Goal: Information Seeking & Learning: Learn about a topic

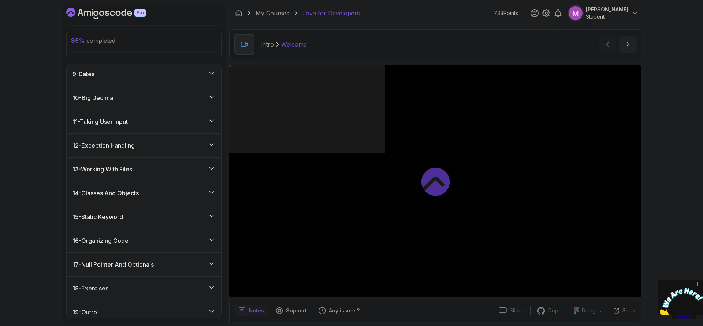
scroll to position [259, 0]
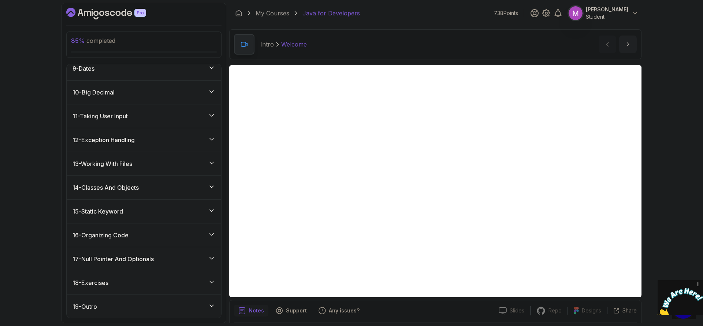
click at [170, 258] on div "17 - Null Pointer And Optionals" at bounding box center [143, 258] width 143 height 9
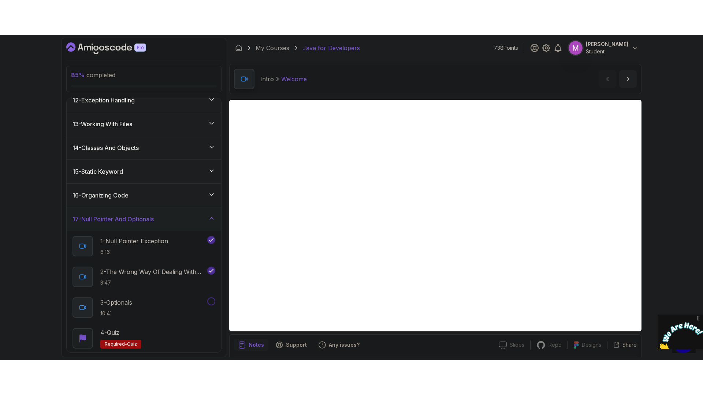
scroll to position [321, 0]
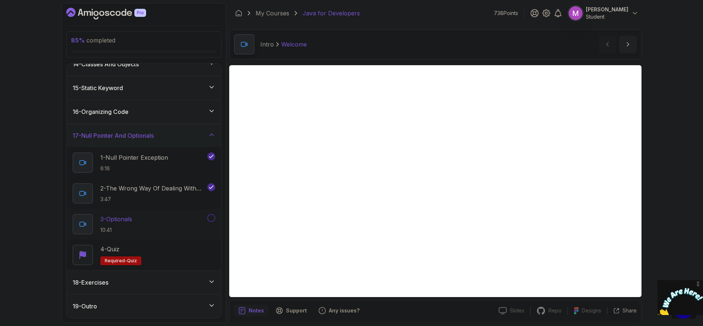
click at [154, 226] on div "3 - Optionals 10:41" at bounding box center [138, 224] width 133 height 20
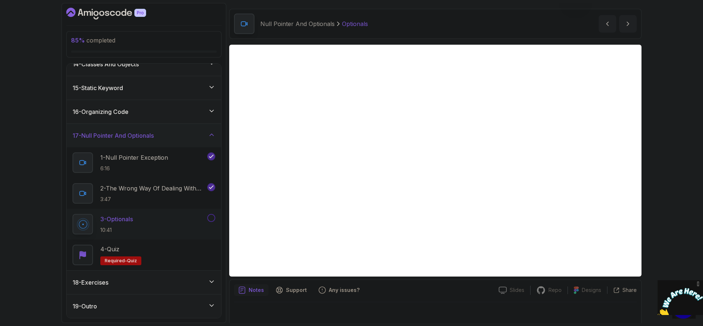
scroll to position [25, 0]
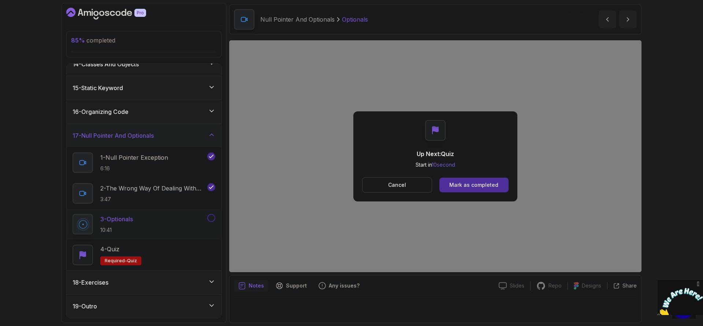
drag, startPoint x: 493, startPoint y: 178, endPoint x: 491, endPoint y: 180, distance: 3.9
click at [493, 179] on button "Mark as completed" at bounding box center [473, 185] width 69 height 15
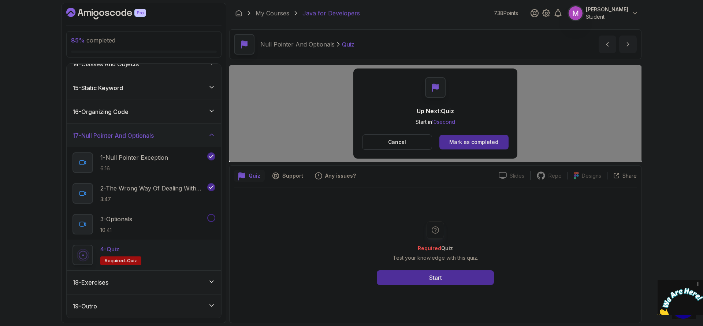
click at [490, 221] on div "Required Quiz Test your knowledge with this quiz. Start" at bounding box center [435, 253] width 141 height 64
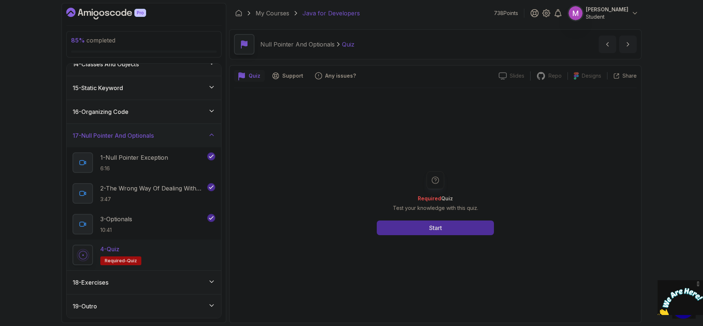
click at [461, 218] on div "Required Quiz Test your knowledge with this quiz. Start" at bounding box center [435, 203] width 141 height 64
click at [459, 225] on button "Start" at bounding box center [435, 227] width 117 height 15
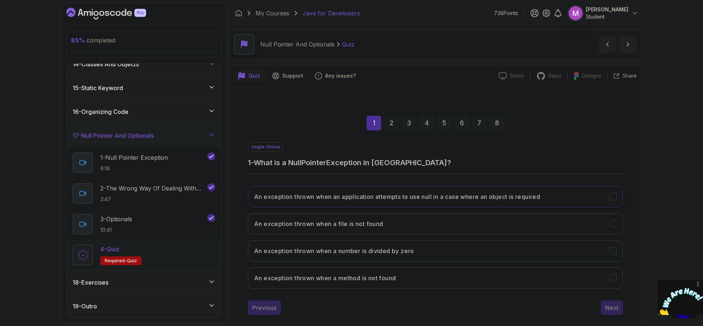
click at [460, 191] on button "An exception thrown when an application attempts to use null in a case where an…" at bounding box center [435, 196] width 375 height 21
click at [389, 124] on div "2" at bounding box center [391, 123] width 15 height 15
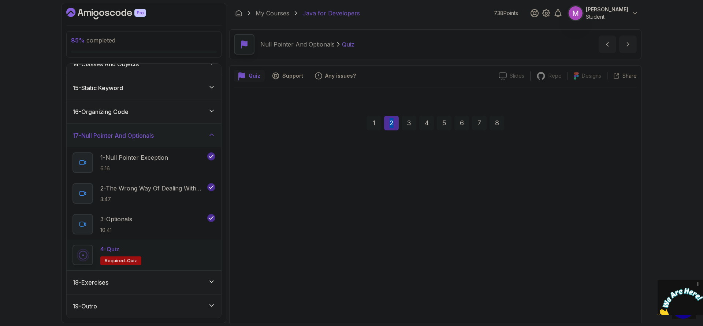
click at [389, 124] on div "2" at bounding box center [391, 123] width 15 height 15
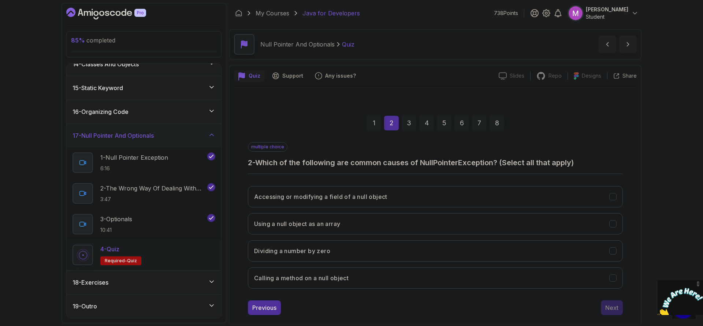
click at [404, 125] on div "3" at bounding box center [409, 123] width 15 height 15
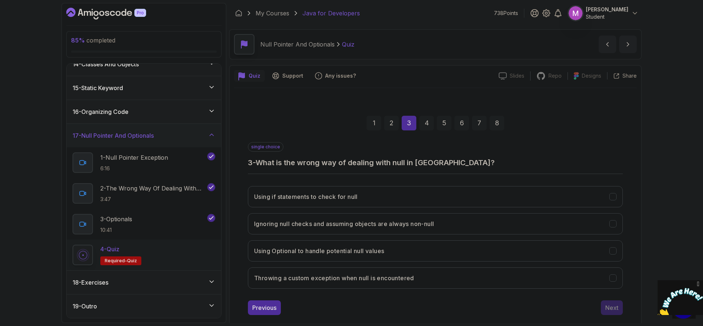
click at [553, 143] on div "single choice 3 - What is the wrong way of dealing with null in Java?" at bounding box center [435, 155] width 375 height 26
click at [629, 223] on div "1 2 3 4 5 6 7 8 single choice 3 - What is the wrong way of dealing with null in…" at bounding box center [435, 209] width 403 height 223
click at [614, 224] on icon "Ignoring null checks and assuming objects are always non-null" at bounding box center [612, 223] width 7 height 7
click at [612, 305] on div "Next" at bounding box center [611, 307] width 13 height 9
click at [481, 253] on button "To provide a container that may or may not contain a non-null value" at bounding box center [435, 250] width 375 height 21
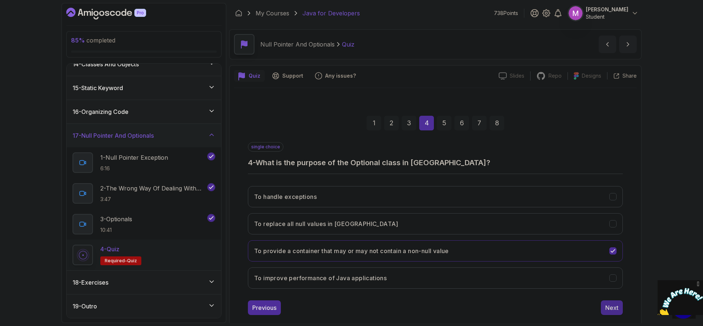
click at [615, 304] on div "Next" at bounding box center [611, 307] width 13 height 9
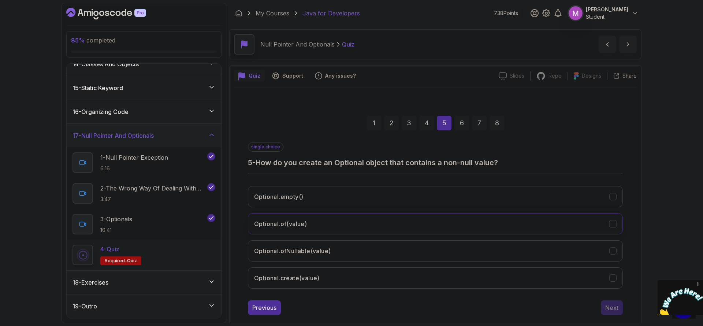
click at [377, 218] on button "Optional.of(value)" at bounding box center [435, 223] width 375 height 21
click at [612, 309] on div "Next" at bounding box center [611, 307] width 13 height 9
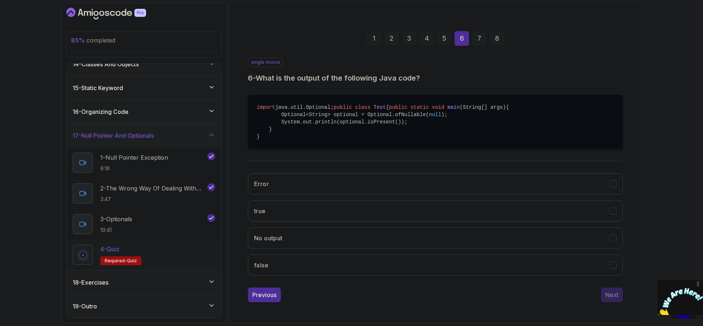
scroll to position [87, 0]
click at [306, 273] on button "false" at bounding box center [435, 264] width 375 height 21
click at [614, 299] on div "Next" at bounding box center [611, 294] width 13 height 9
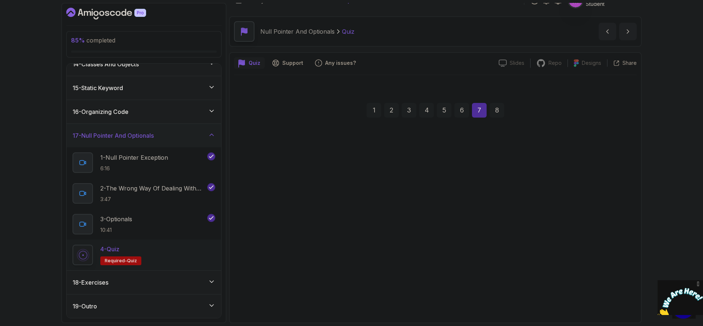
scroll to position [13, 0]
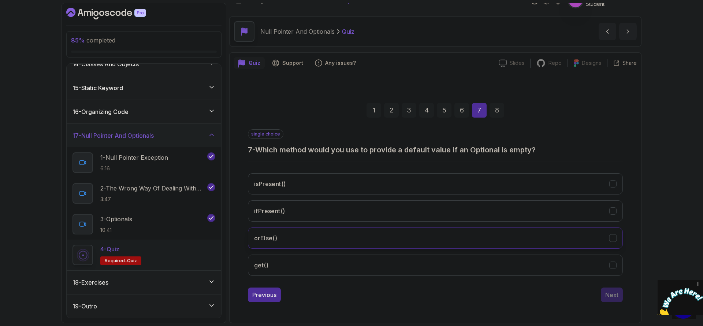
click at [347, 236] on button "orElse()" at bounding box center [435, 237] width 375 height 21
click at [614, 292] on div "Next" at bounding box center [611, 294] width 13 height 9
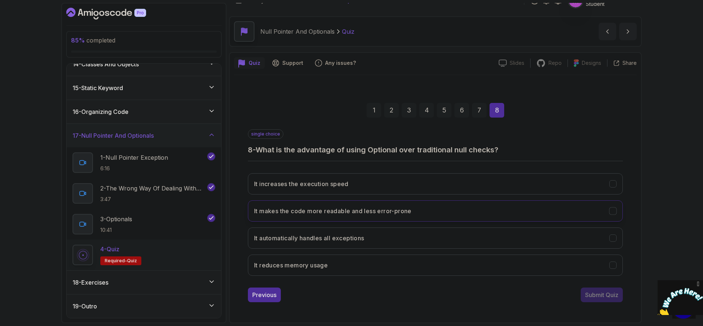
click at [445, 212] on button "It makes the code more readable and less error-prone" at bounding box center [435, 210] width 375 height 21
click at [392, 109] on div "2" at bounding box center [391, 110] width 15 height 15
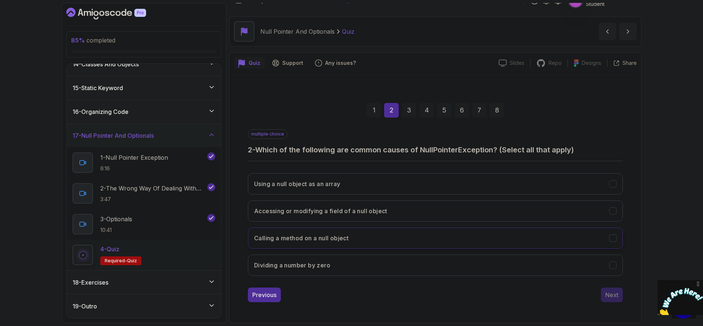
click at [462, 237] on button "Calling a method on a null object" at bounding box center [435, 237] width 375 height 21
click at [418, 209] on button "Accessing or modifying a field of a null object" at bounding box center [435, 210] width 375 height 21
click at [455, 175] on button "Using a null object as an array" at bounding box center [435, 183] width 375 height 21
click at [497, 113] on div "8" at bounding box center [496, 110] width 15 height 15
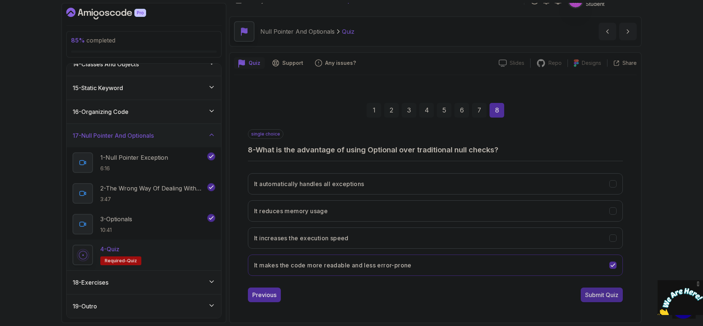
click at [607, 294] on div "Submit Quiz" at bounding box center [601, 294] width 33 height 9
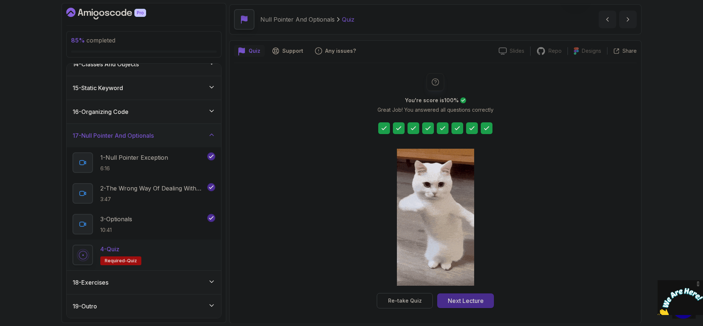
scroll to position [25, 0]
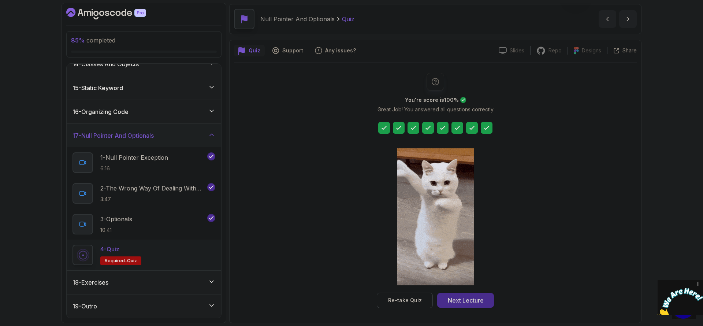
click at [463, 296] on div "Next Lecture" at bounding box center [466, 300] width 36 height 9
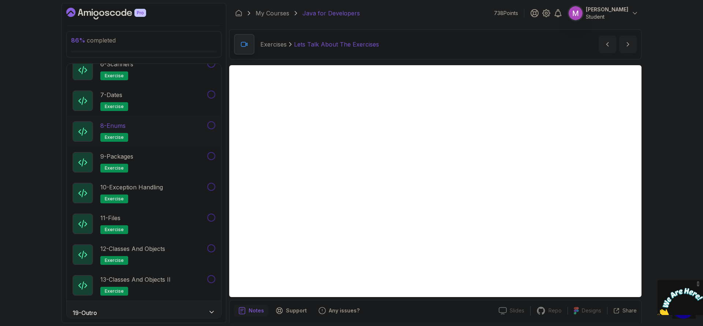
scroll to position [597, 0]
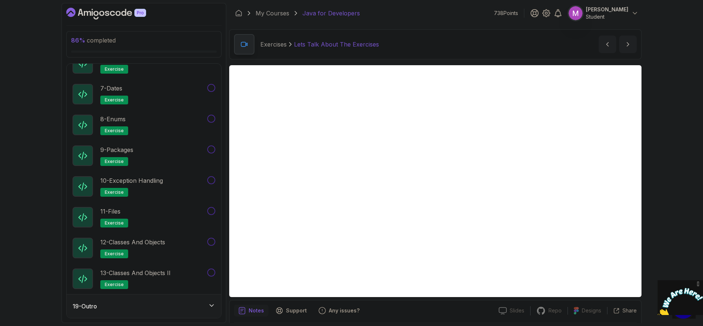
click at [189, 305] on div "19 - Outro" at bounding box center [143, 306] width 143 height 9
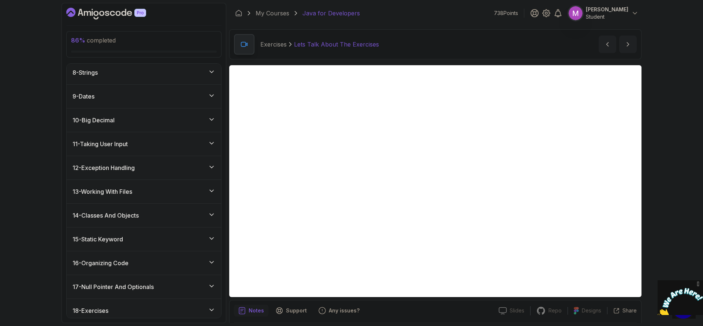
scroll to position [290, 0]
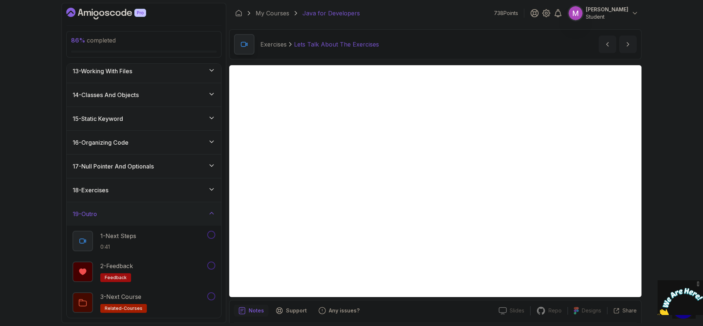
click at [172, 194] on div "18 - Exercises" at bounding box center [144, 189] width 154 height 23
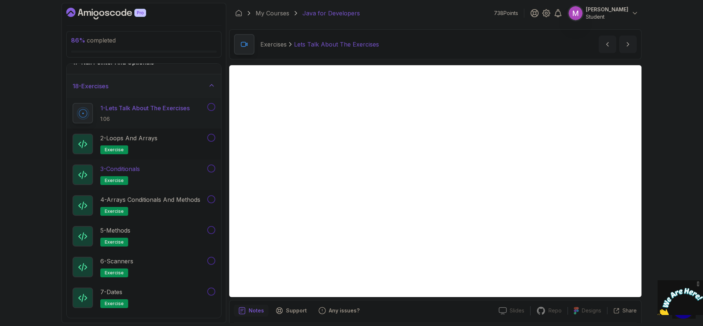
scroll to position [394, 0]
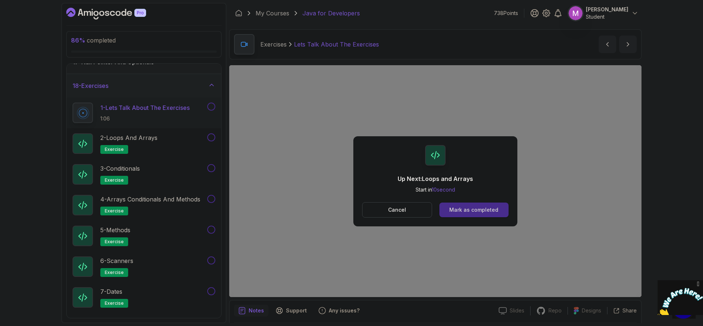
click at [485, 213] on button "Mark as completed" at bounding box center [473, 209] width 69 height 15
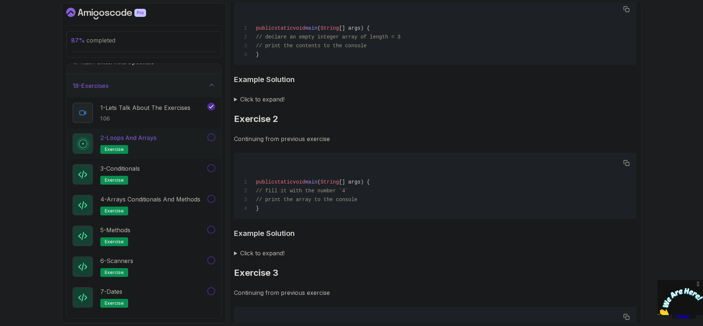
scroll to position [57, 0]
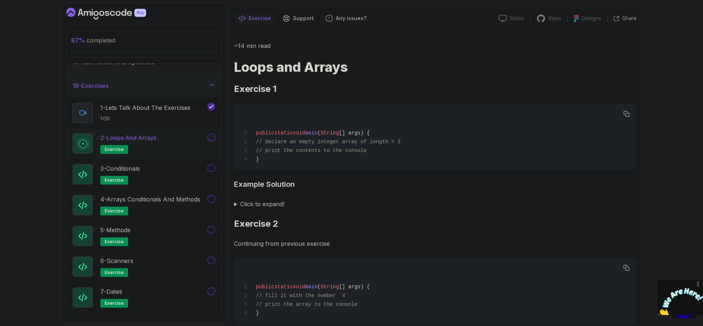
drag, startPoint x: 264, startPoint y: 187, endPoint x: 256, endPoint y: 187, distance: 7.7
click at [264, 187] on h3 "Example Solution" at bounding box center [435, 184] width 403 height 12
click at [251, 187] on h3 "Example Solution" at bounding box center [435, 184] width 403 height 12
click at [278, 186] on h3 "Example Solution" at bounding box center [435, 184] width 403 height 12
click at [286, 186] on h3 "Example Solution" at bounding box center [435, 184] width 403 height 12
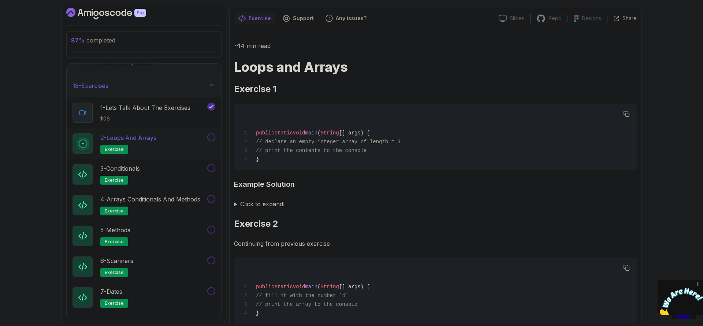
click at [269, 187] on h3 "Example Solution" at bounding box center [435, 184] width 403 height 12
click at [260, 204] on summary "Click to expand!" at bounding box center [435, 204] width 403 height 10
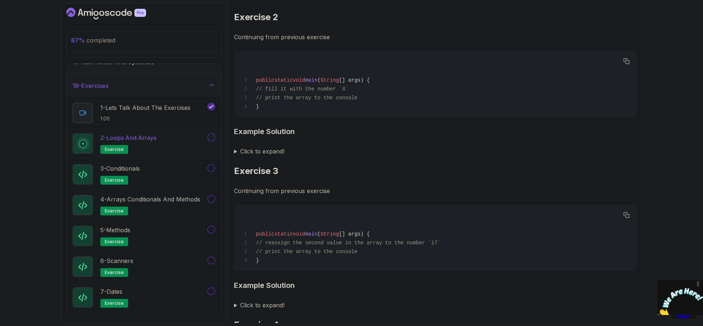
scroll to position [484, 0]
click at [266, 137] on h3 "Example Solution" at bounding box center [435, 132] width 403 height 12
click at [258, 156] on summary "Click to expand!" at bounding box center [435, 151] width 403 height 10
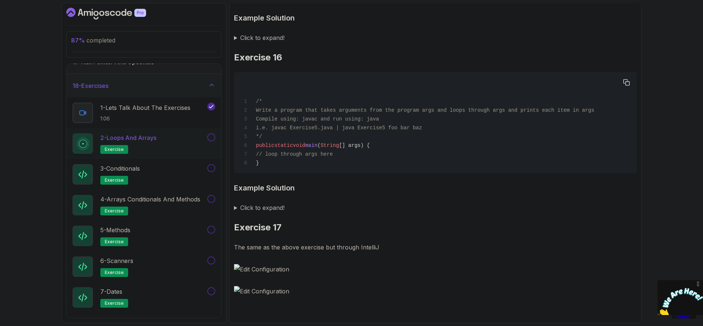
scroll to position [3215, 0]
click at [271, 213] on summary "Click to expand!" at bounding box center [435, 207] width 403 height 10
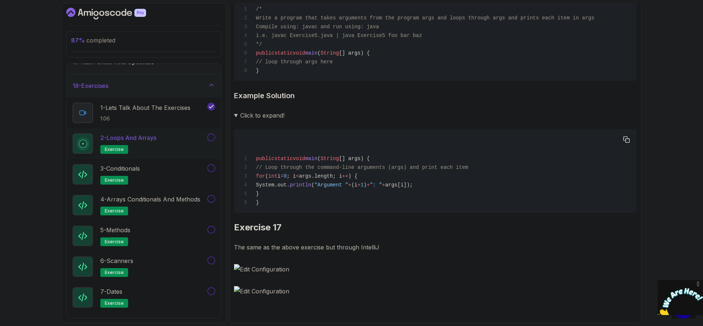
scroll to position [3315, 0]
click at [350, 248] on p "The same as the above exercise but through IntelliJ" at bounding box center [435, 247] width 403 height 10
click at [365, 248] on p "The same as the above exercise but through IntelliJ" at bounding box center [435, 247] width 403 height 10
click at [274, 270] on img at bounding box center [435, 269] width 403 height 10
click at [235, 265] on img at bounding box center [435, 269] width 403 height 10
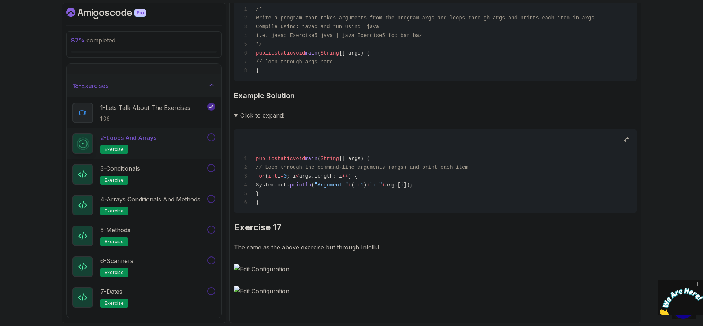
click at [236, 269] on img at bounding box center [435, 269] width 403 height 10
click at [259, 269] on img at bounding box center [435, 269] width 403 height 10
click at [246, 269] on img at bounding box center [435, 269] width 403 height 10
drag, startPoint x: 245, startPoint y: 269, endPoint x: 270, endPoint y: 269, distance: 25.6
click at [245, 269] on img at bounding box center [435, 269] width 403 height 10
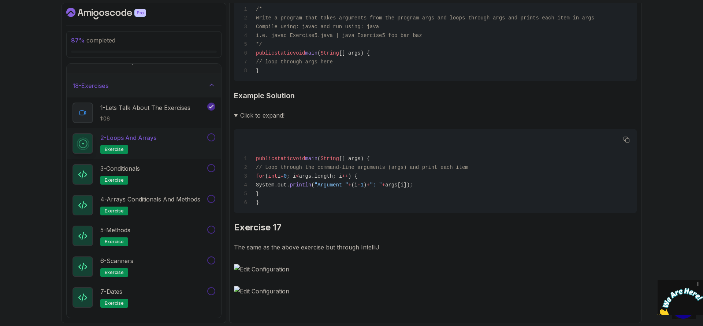
click at [271, 269] on img at bounding box center [435, 269] width 403 height 10
drag, startPoint x: 291, startPoint y: 271, endPoint x: 288, endPoint y: 289, distance: 18.8
click at [291, 271] on img at bounding box center [435, 269] width 403 height 10
click at [288, 290] on img at bounding box center [435, 291] width 403 height 10
drag, startPoint x: 280, startPoint y: 291, endPoint x: 266, endPoint y: 290, distance: 14.3
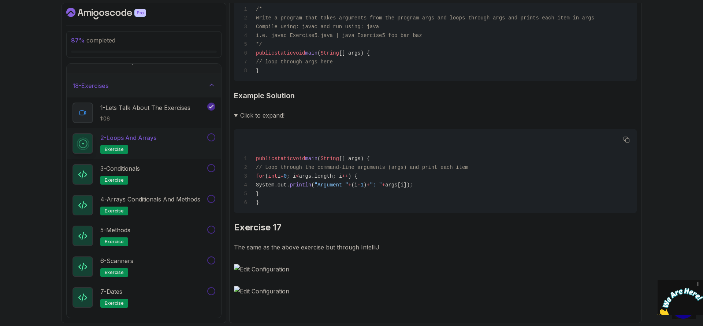
click at [275, 291] on img at bounding box center [435, 291] width 403 height 10
click at [261, 290] on img at bounding box center [435, 291] width 403 height 10
click at [257, 289] on img at bounding box center [435, 291] width 403 height 10
click at [244, 288] on img at bounding box center [435, 291] width 403 height 10
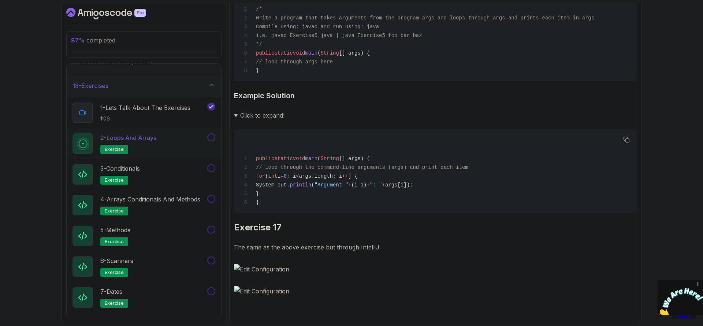
click at [238, 289] on img at bounding box center [435, 291] width 403 height 10
click at [237, 286] on img at bounding box center [435, 291] width 403 height 10
drag, startPoint x: 237, startPoint y: 289, endPoint x: 245, endPoint y: 291, distance: 7.8
click at [237, 289] on img at bounding box center [435, 291] width 403 height 10
click at [245, 291] on img at bounding box center [435, 291] width 403 height 10
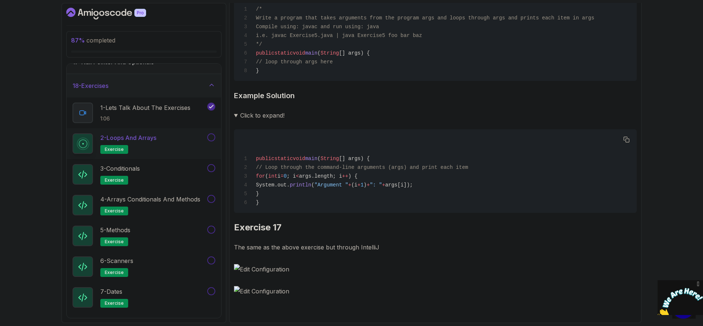
drag, startPoint x: 246, startPoint y: 291, endPoint x: 257, endPoint y: 290, distance: 10.6
click at [252, 290] on img at bounding box center [435, 291] width 403 height 10
click at [265, 290] on img at bounding box center [435, 291] width 403 height 10
click at [283, 291] on img at bounding box center [435, 291] width 403 height 10
click at [284, 291] on img at bounding box center [435, 291] width 403 height 10
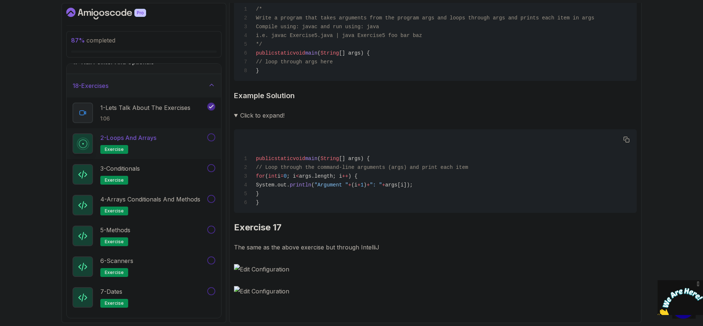
drag, startPoint x: 294, startPoint y: 292, endPoint x: 287, endPoint y: 292, distance: 6.6
click at [294, 292] on img at bounding box center [435, 291] width 403 height 10
drag, startPoint x: 287, startPoint y: 292, endPoint x: 283, endPoint y: 291, distance: 4.8
click at [284, 291] on img at bounding box center [435, 291] width 403 height 10
drag, startPoint x: 277, startPoint y: 291, endPoint x: 261, endPoint y: 290, distance: 16.5
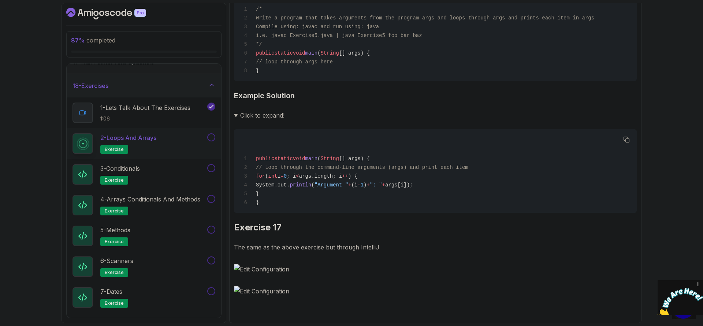
click at [271, 291] on img at bounding box center [435, 291] width 403 height 10
drag, startPoint x: 261, startPoint y: 290, endPoint x: 246, endPoint y: 289, distance: 15.4
click at [253, 290] on img at bounding box center [435, 291] width 403 height 10
drag, startPoint x: 246, startPoint y: 289, endPoint x: 238, endPoint y: 288, distance: 8.1
click at [244, 289] on img at bounding box center [435, 291] width 403 height 10
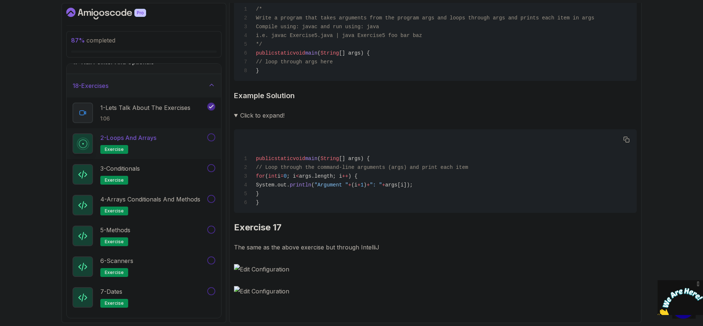
click at [235, 288] on img at bounding box center [435, 291] width 403 height 10
click at [236, 288] on img at bounding box center [435, 291] width 403 height 10
drag, startPoint x: 247, startPoint y: 292, endPoint x: 267, endPoint y: 292, distance: 20.1
click at [252, 292] on img at bounding box center [435, 291] width 403 height 10
drag, startPoint x: 275, startPoint y: 292, endPoint x: 283, endPoint y: 292, distance: 8.1
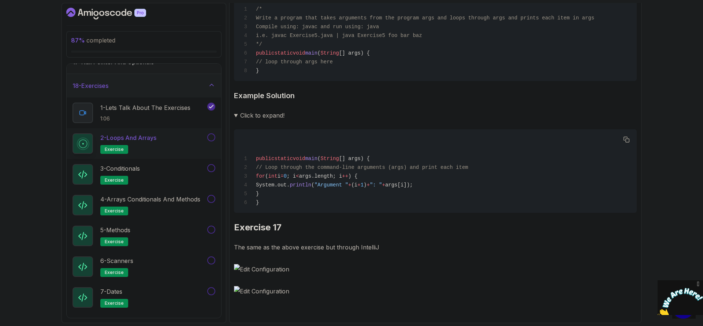
click at [282, 292] on img at bounding box center [435, 291] width 403 height 10
click at [283, 292] on img at bounding box center [435, 291] width 403 height 10
click at [214, 140] on button at bounding box center [211, 137] width 8 height 8
click at [213, 168] on button at bounding box center [211, 168] width 8 height 8
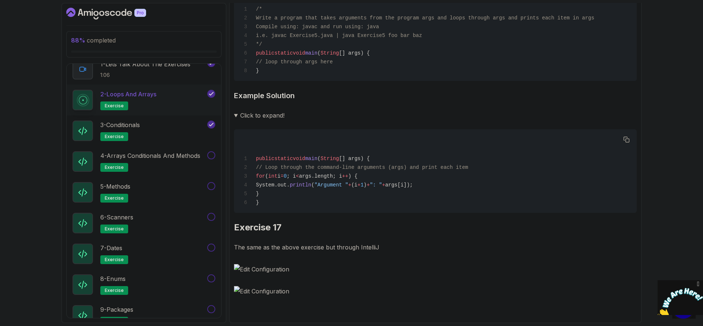
scroll to position [437, 0]
click at [208, 159] on div at bounding box center [211, 156] width 10 height 8
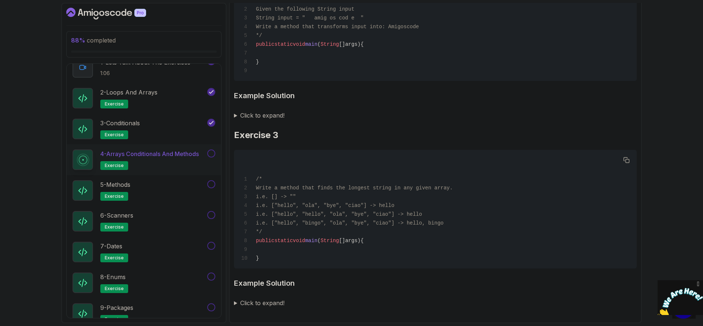
scroll to position [448, 0]
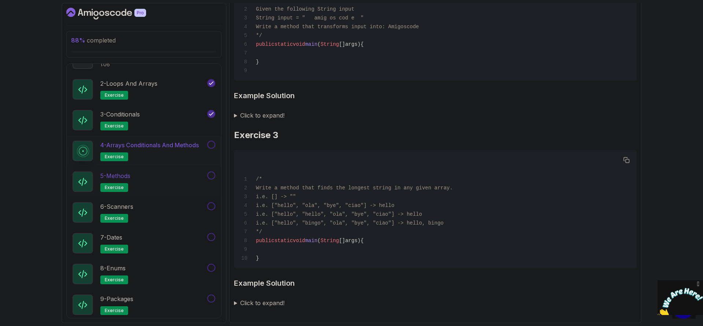
click at [208, 176] on button at bounding box center [211, 175] width 8 height 8
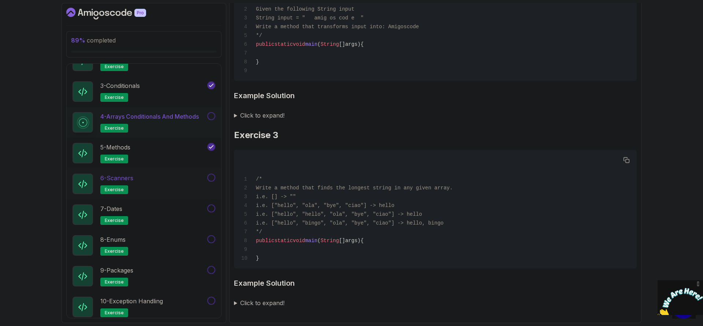
click at [217, 183] on div "6 - Scanners exercise" at bounding box center [144, 183] width 154 height 31
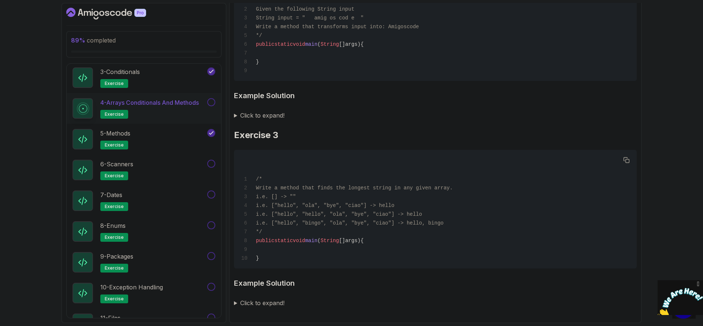
click at [212, 108] on button "4 - Arrays Conditionals and Methods exercise" at bounding box center [143, 108] width 143 height 20
click at [212, 105] on button at bounding box center [211, 102] width 8 height 8
click at [215, 159] on div "6 - Scanners exercise" at bounding box center [144, 169] width 154 height 31
click at [211, 169] on button "6 - Scanners exercise" at bounding box center [143, 170] width 143 height 20
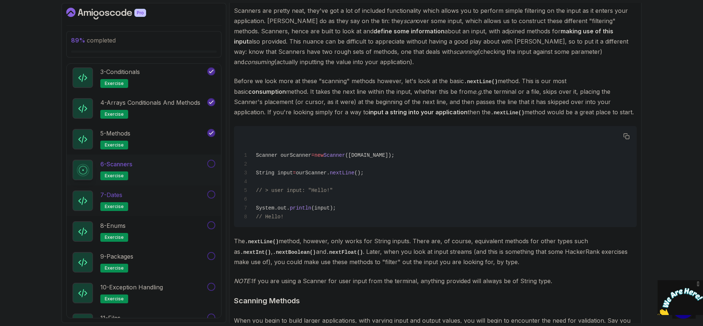
click at [214, 192] on button at bounding box center [211, 194] width 8 height 8
click at [213, 164] on button at bounding box center [211, 164] width 8 height 8
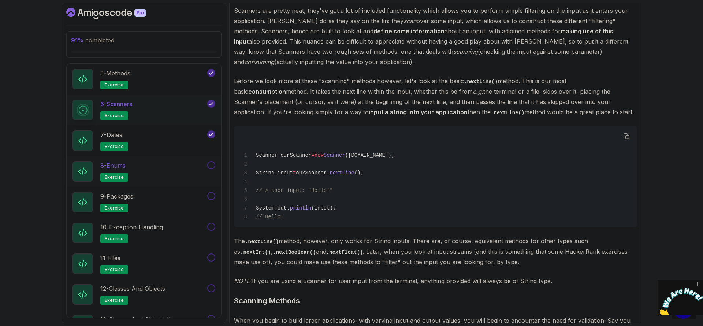
click at [212, 165] on button at bounding box center [211, 165] width 8 height 8
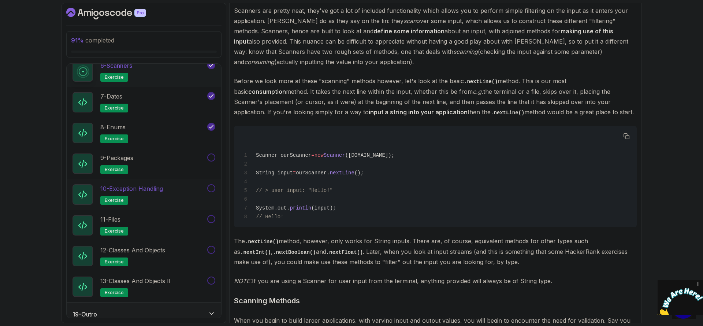
scroll to position [597, 0]
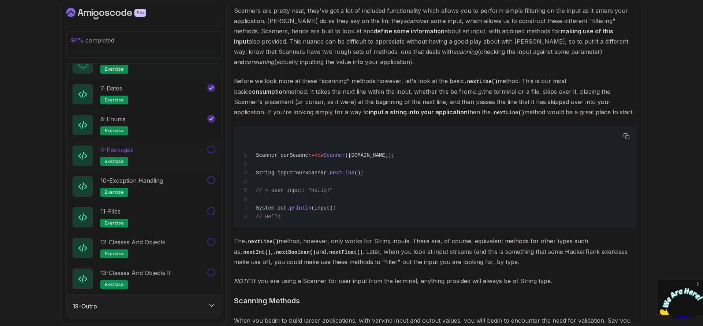
click at [212, 150] on button at bounding box center [211, 149] width 8 height 8
click at [213, 182] on button at bounding box center [211, 180] width 8 height 8
click at [213, 212] on button at bounding box center [211, 211] width 8 height 8
click at [212, 242] on button at bounding box center [211, 242] width 8 height 8
click at [213, 272] on button at bounding box center [211, 272] width 8 height 8
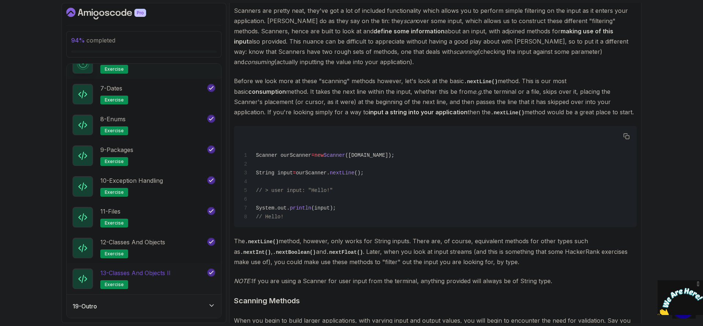
click at [168, 271] on p "13 - Classes and Objects II" at bounding box center [135, 272] width 70 height 9
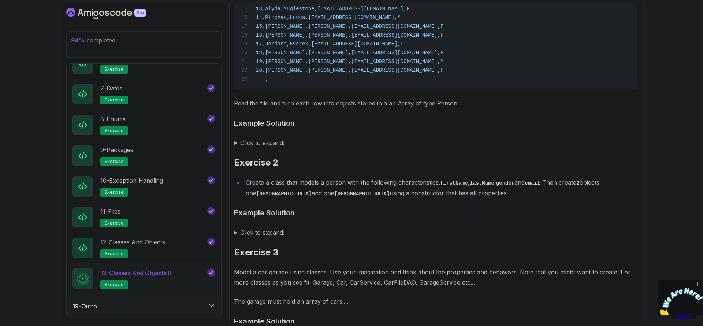
scroll to position [335, 0]
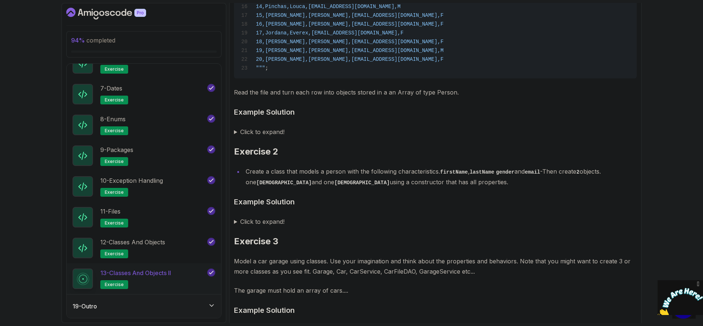
click at [264, 137] on summary "Click to expand!" at bounding box center [435, 132] width 403 height 10
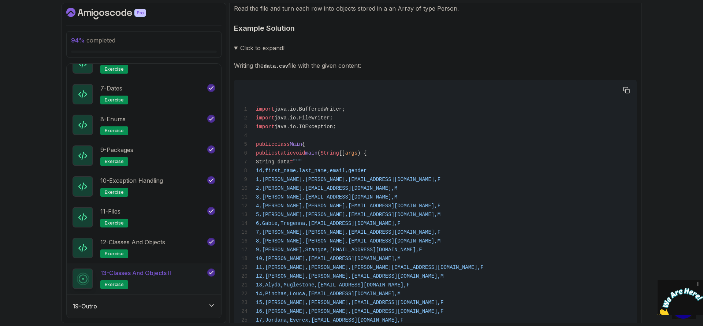
scroll to position [415, 0]
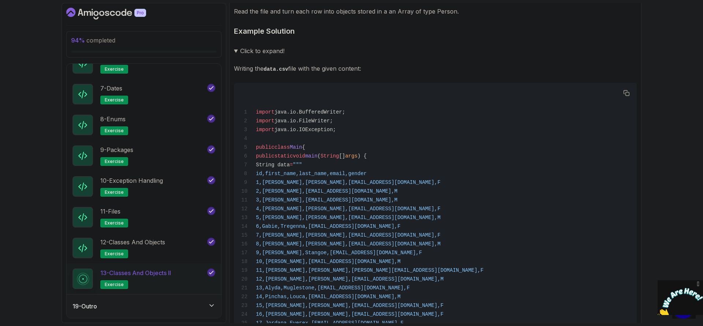
click at [271, 56] on summary "Click to expand!" at bounding box center [435, 51] width 403 height 10
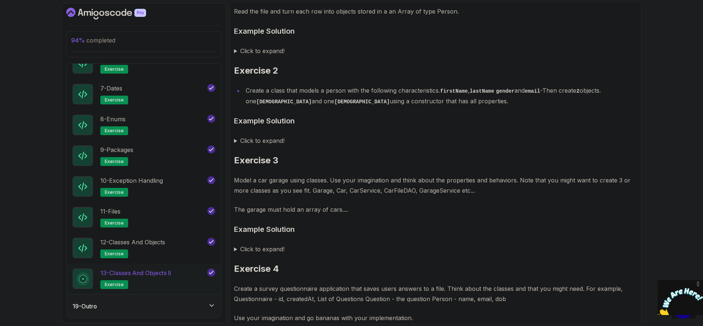
click at [266, 139] on div "~11 min read Classes and Objects II Exercise 1 create a file with named data.cs…" at bounding box center [435, 23] width 403 height 680
click at [267, 146] on summary "Click to expand!" at bounding box center [435, 140] width 403 height 10
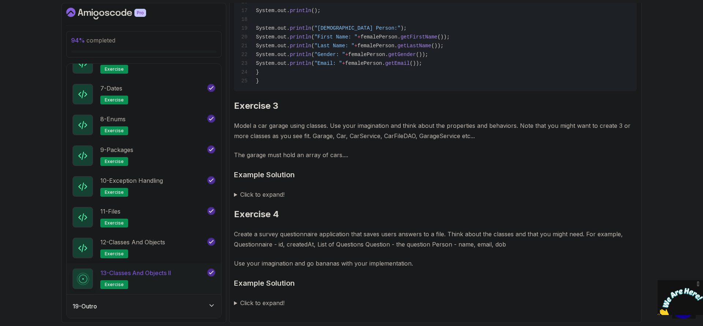
scroll to position [1253, 0]
click at [183, 304] on div "19 - Outro" at bounding box center [143, 306] width 143 height 9
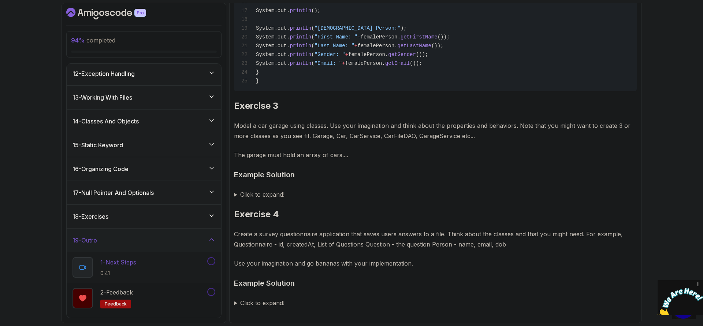
scroll to position [264, 0]
click at [152, 266] on div "1 - Next Steps 0:41" at bounding box center [138, 267] width 133 height 20
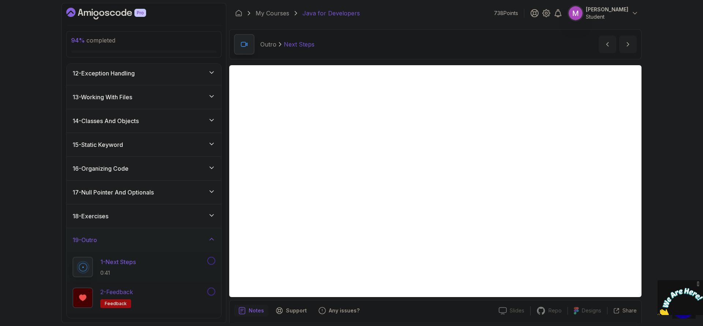
click at [212, 292] on button at bounding box center [211, 291] width 8 height 8
click at [213, 261] on button at bounding box center [211, 261] width 8 height 8
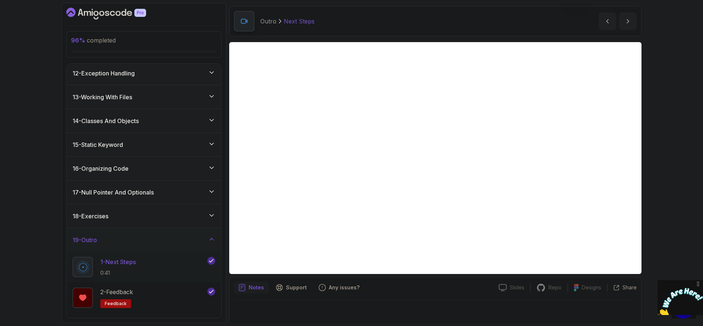
scroll to position [25, 0]
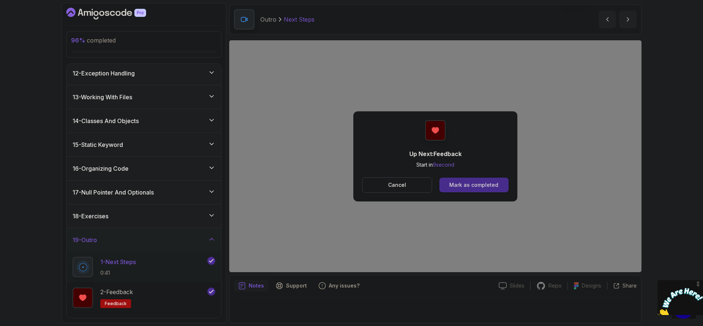
click at [481, 183] on div "Mark as completed" at bounding box center [473, 184] width 49 height 7
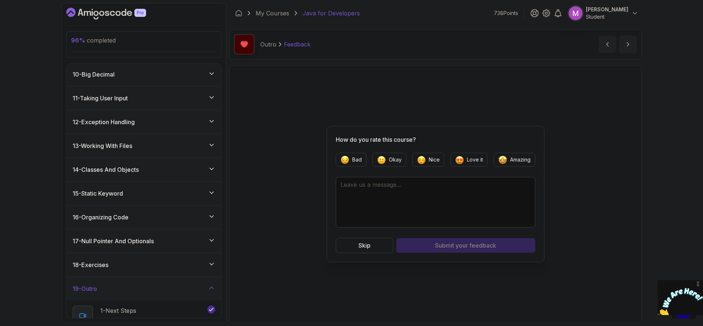
scroll to position [215, 0]
click at [145, 150] on div "13 - Working With Files" at bounding box center [143, 146] width 143 height 9
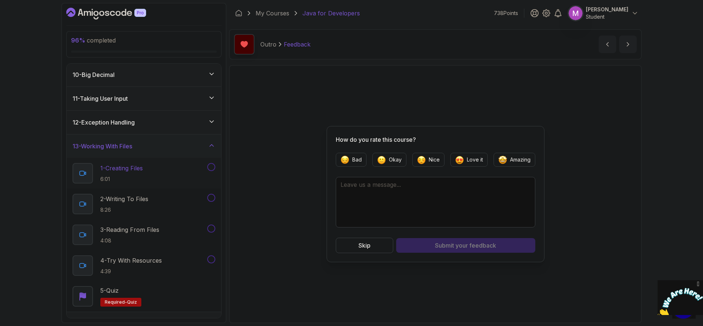
click at [138, 169] on p "1 - Creating Files" at bounding box center [121, 168] width 42 height 9
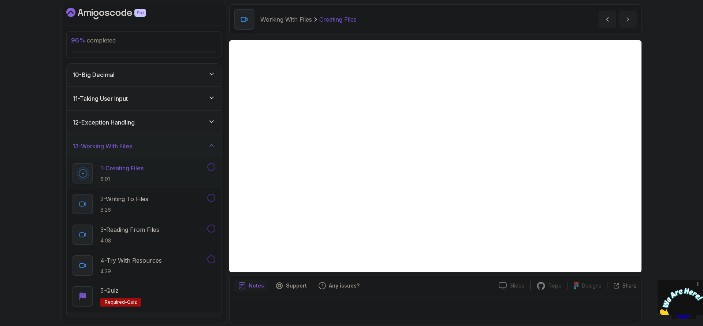
scroll to position [25, 0]
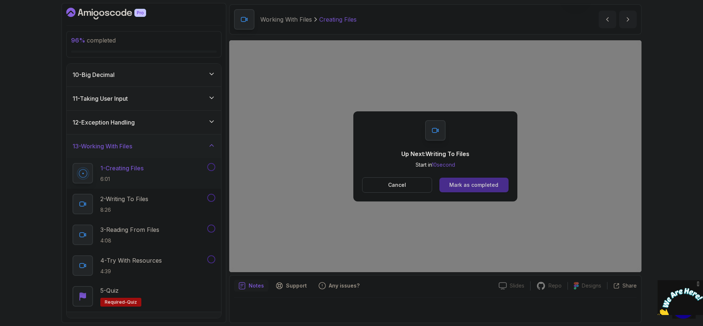
click at [496, 182] on div "Mark as completed" at bounding box center [473, 184] width 49 height 7
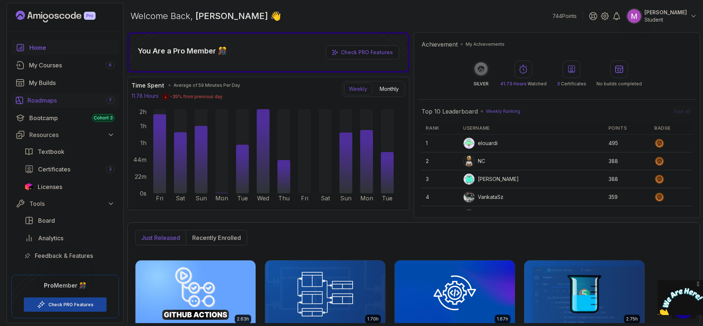
click at [55, 102] on div "Roadmaps 7" at bounding box center [70, 100] width 87 height 9
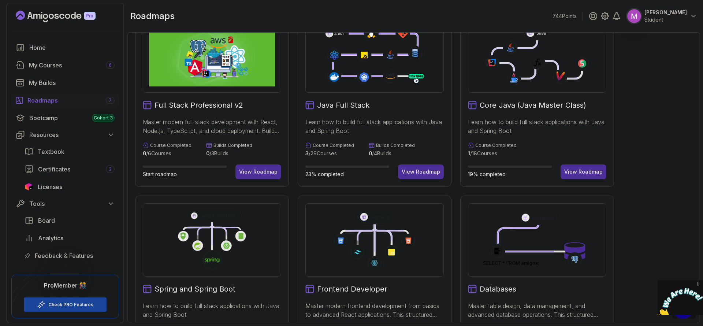
scroll to position [25, 0]
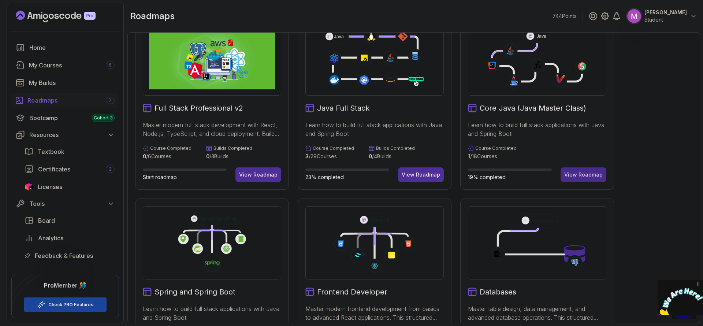
click at [594, 174] on div "View Roadmap" at bounding box center [583, 174] width 38 height 7
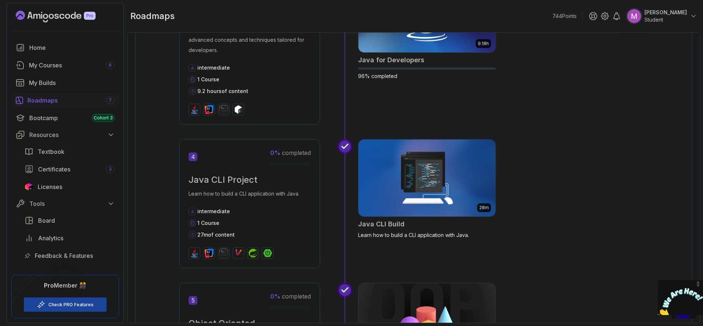
scroll to position [649, 0]
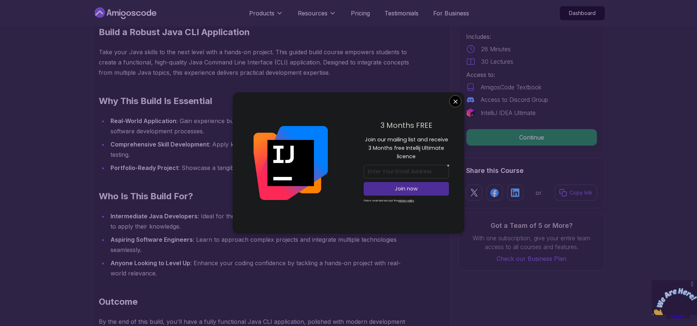
scroll to position [582, 0]
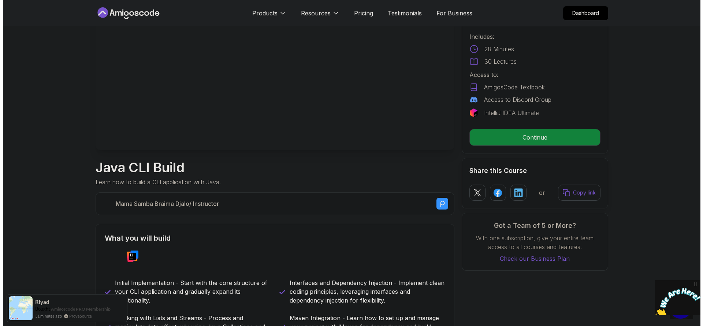
scroll to position [0, 0]
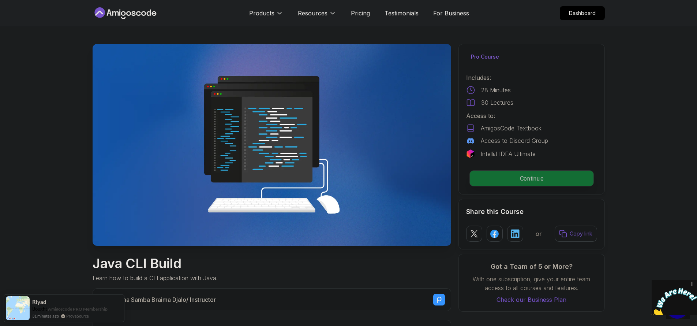
click at [525, 180] on p "Continue" at bounding box center [532, 178] width 124 height 15
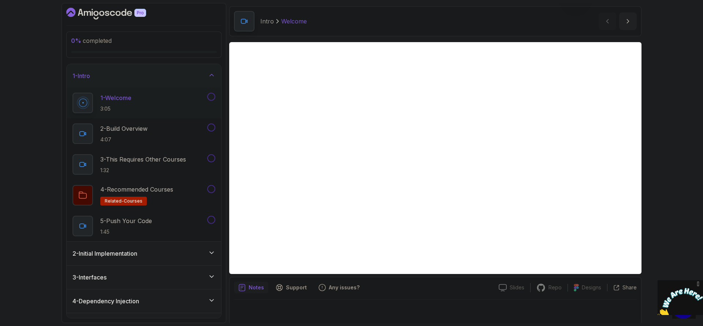
scroll to position [25, 0]
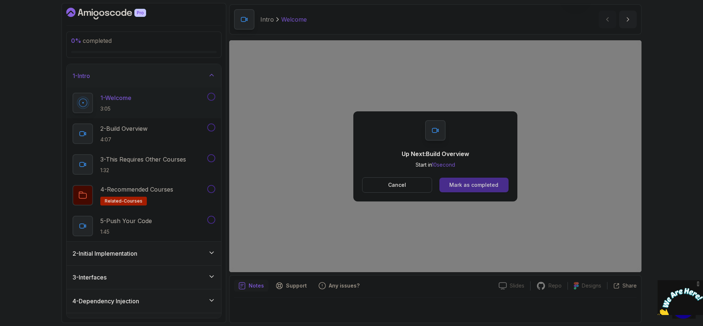
click at [481, 181] on button "Mark as completed" at bounding box center [473, 185] width 69 height 15
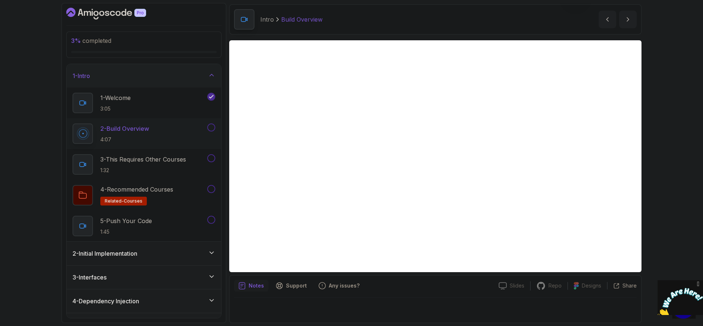
click at [199, 248] on div "2 - Initial Implementation" at bounding box center [144, 253] width 154 height 23
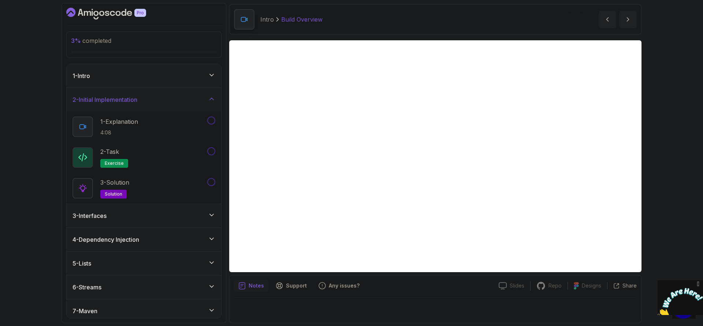
click at [213, 97] on icon at bounding box center [211, 98] width 7 height 7
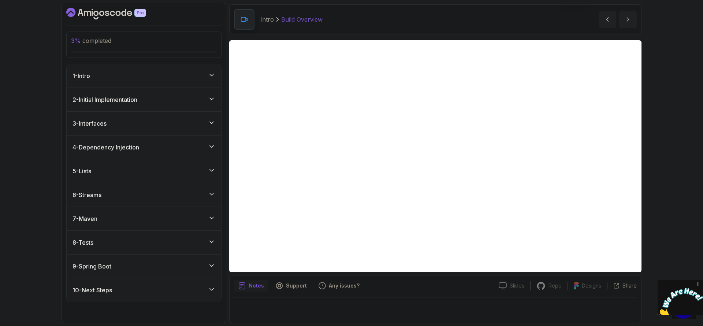
click at [195, 78] on div "1 - Intro" at bounding box center [143, 75] width 143 height 9
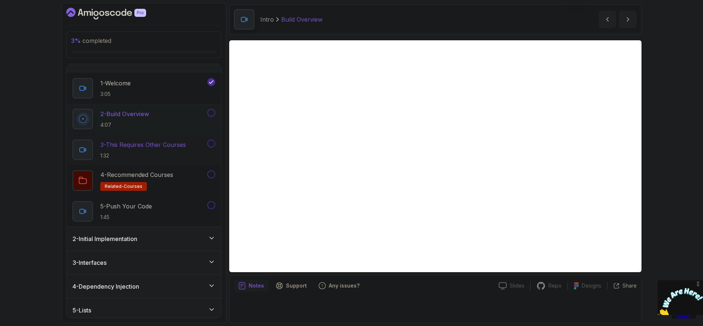
scroll to position [102, 0]
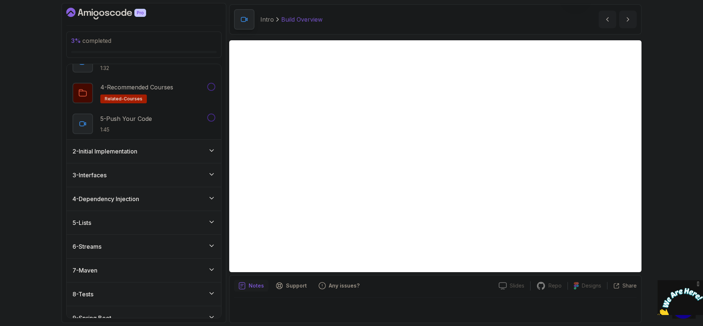
click at [193, 171] on div "3 - Interfaces" at bounding box center [143, 175] width 143 height 9
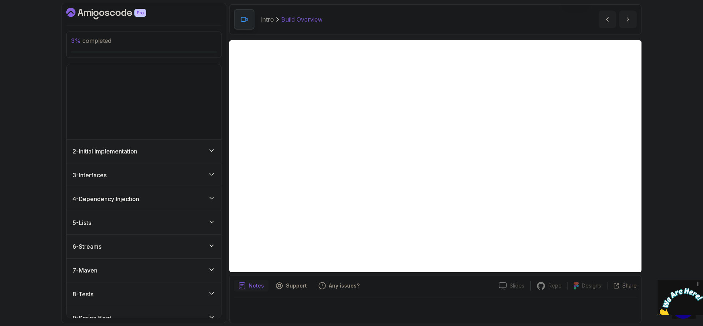
scroll to position [0, 0]
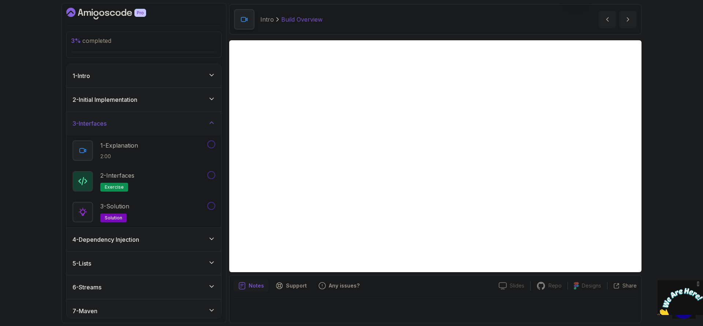
click at [190, 123] on div "3 - Interfaces" at bounding box center [143, 123] width 143 height 9
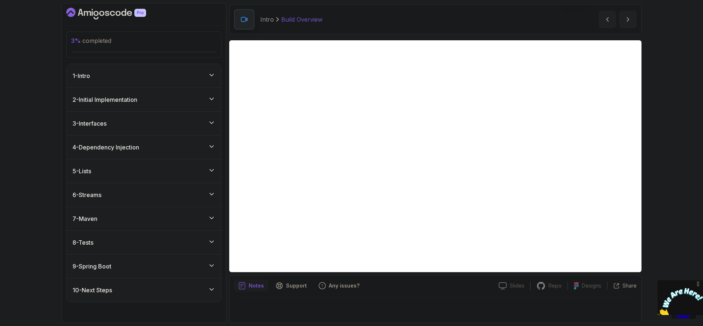
click at [176, 155] on div "4 - Dependency Injection" at bounding box center [144, 146] width 154 height 23
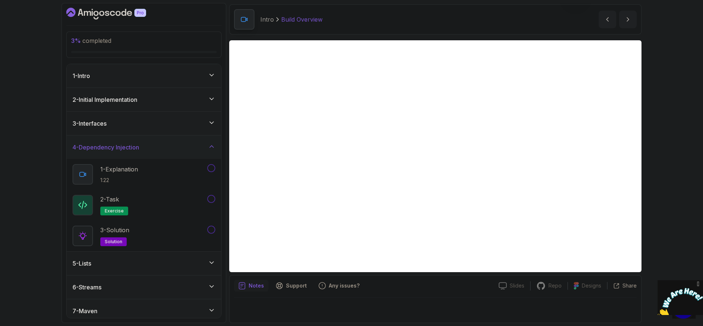
click at [178, 147] on div "4 - Dependency Injection" at bounding box center [143, 147] width 143 height 9
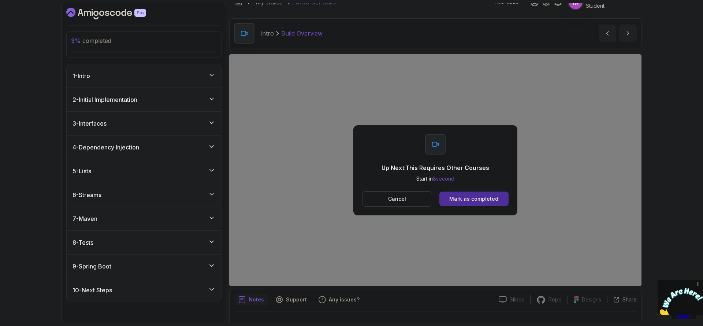
scroll to position [25, 0]
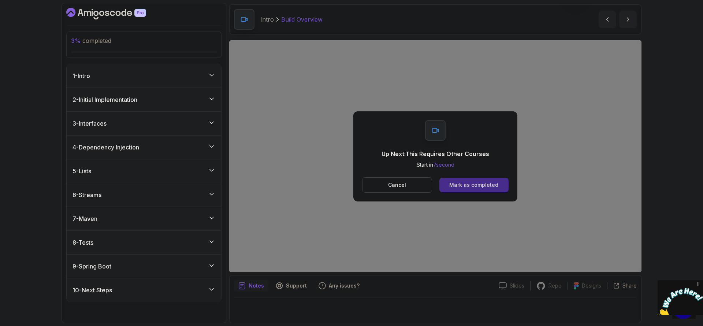
click at [481, 184] on div "Mark as completed" at bounding box center [473, 184] width 49 height 7
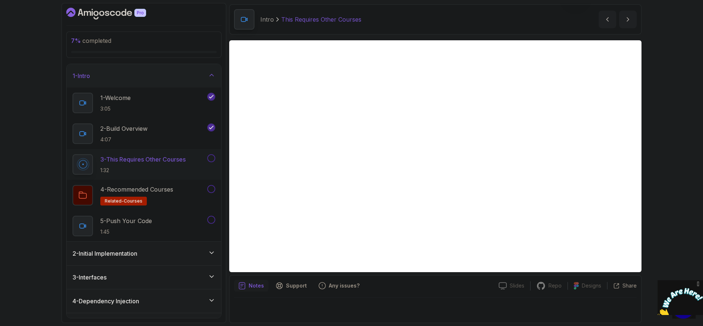
click at [203, 276] on div "3 - Interfaces" at bounding box center [143, 277] width 143 height 9
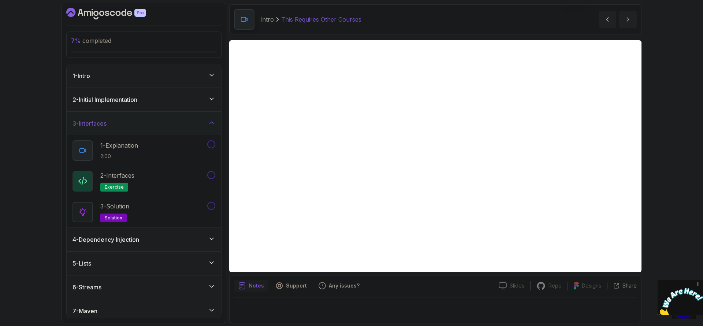
click at [211, 123] on icon at bounding box center [211, 122] width 7 height 7
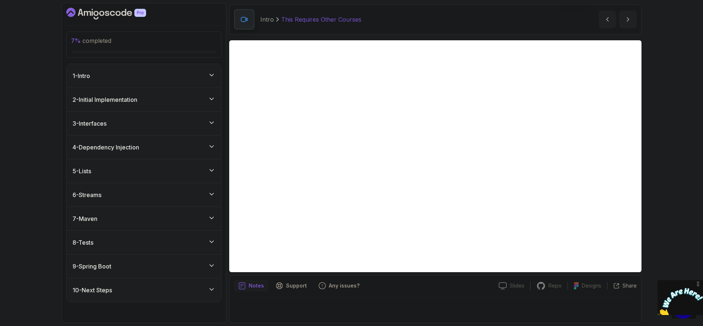
click at [212, 106] on div "2 - Initial Implementation" at bounding box center [144, 99] width 154 height 23
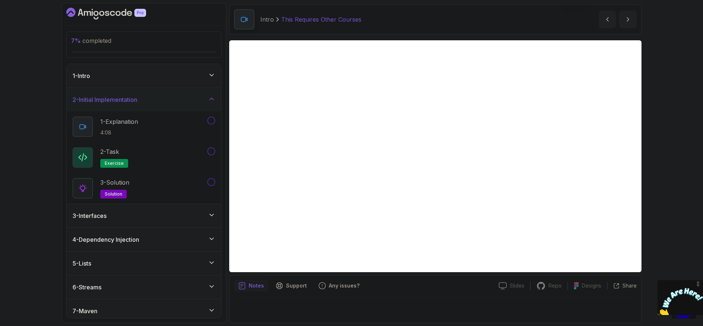
click at [180, 81] on div "1 - Intro" at bounding box center [144, 75] width 154 height 23
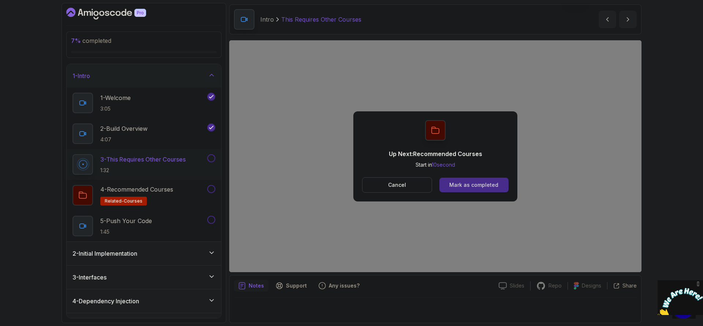
click at [482, 186] on div "Mark as completed" at bounding box center [473, 184] width 49 height 7
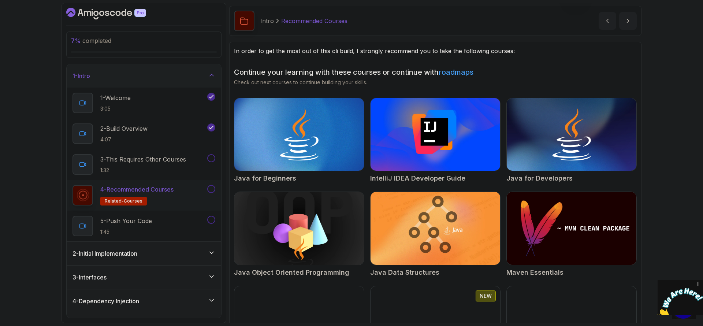
scroll to position [25, 0]
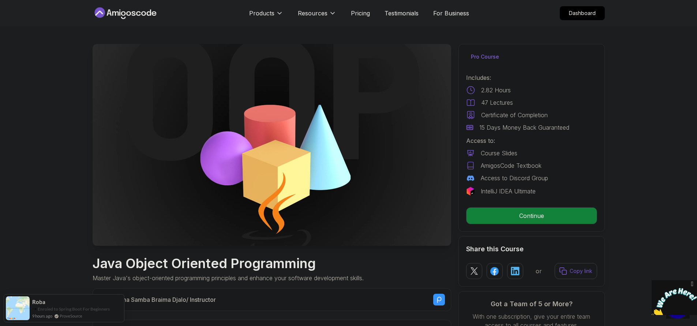
click at [347, 142] on img at bounding box center [272, 145] width 359 height 202
click at [551, 216] on p "Continue" at bounding box center [532, 215] width 124 height 15
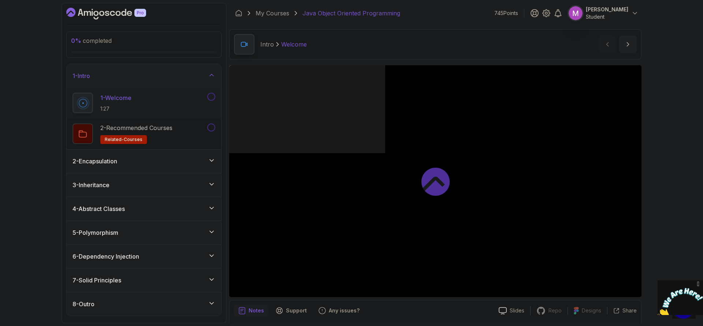
click at [697, 284] on icon "Close" at bounding box center [698, 284] width 7 height 8
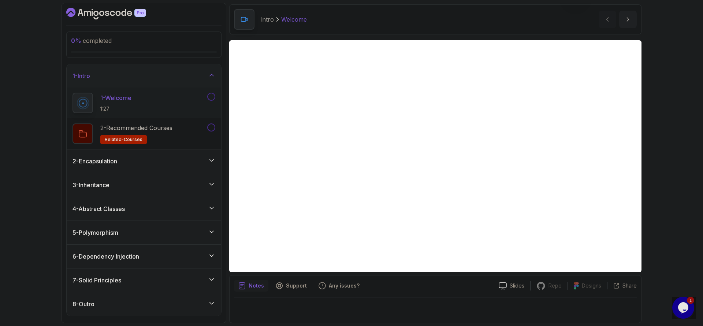
scroll to position [25, 0]
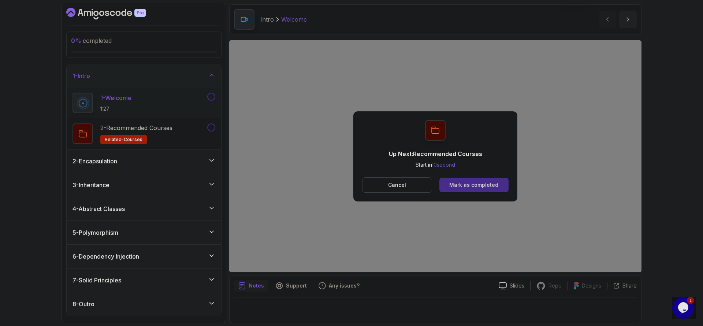
click at [491, 184] on div "Mark as completed" at bounding box center [473, 184] width 49 height 7
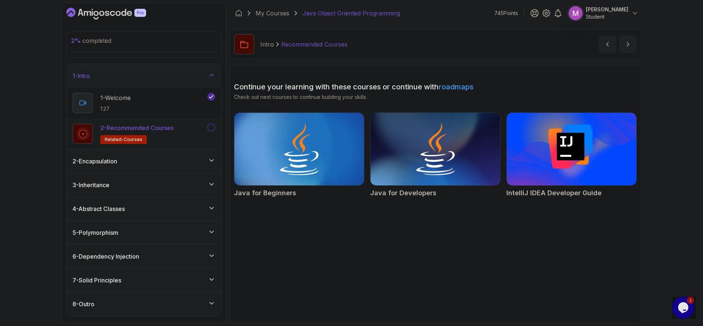
click at [212, 127] on button at bounding box center [211, 127] width 8 height 8
click at [212, 164] on div "2 - Encapsulation" at bounding box center [143, 161] width 143 height 9
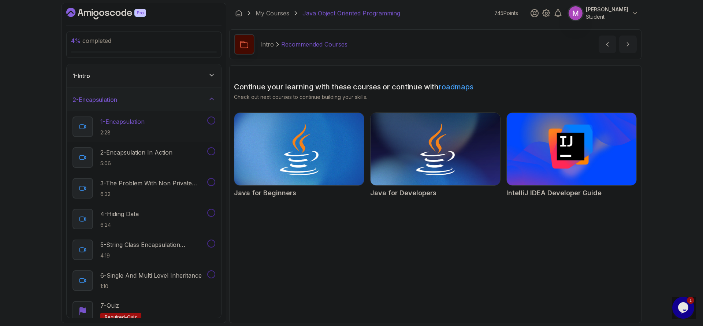
click at [153, 130] on div "1 - Encapsulation 2:28" at bounding box center [138, 126] width 133 height 20
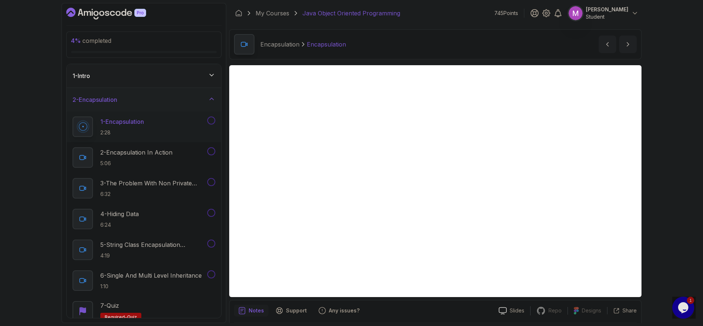
click at [194, 86] on div "1 - Intro" at bounding box center [144, 75] width 154 height 23
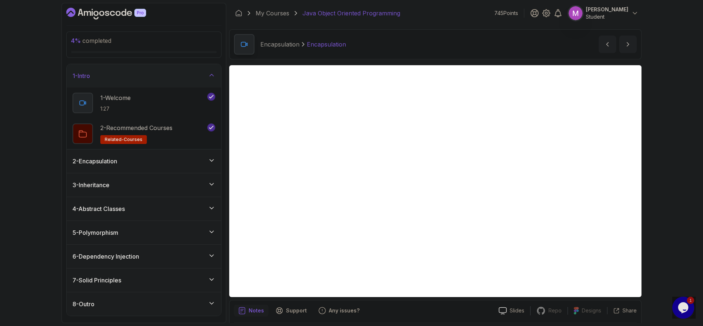
click at [210, 78] on icon at bounding box center [211, 74] width 7 height 7
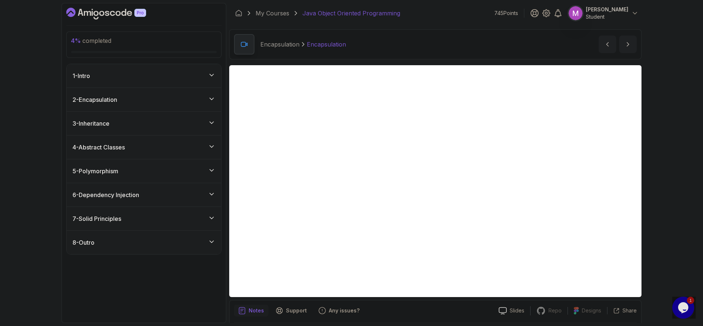
click at [207, 103] on div "2 - Encapsulation" at bounding box center [143, 99] width 143 height 9
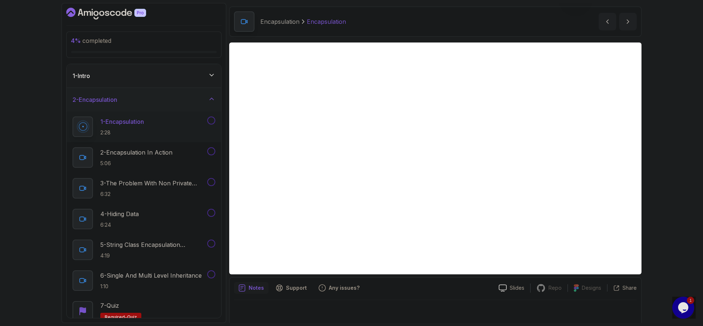
scroll to position [25, 0]
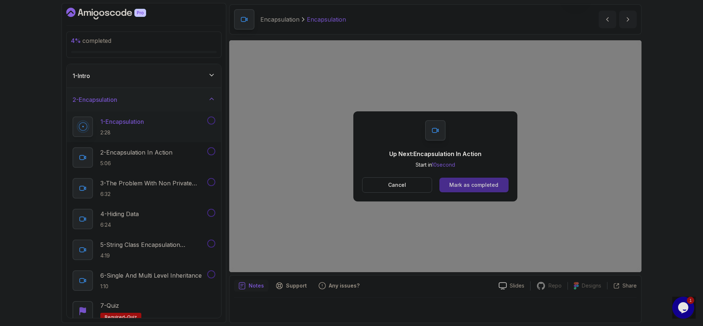
click at [489, 186] on div "Mark as completed" at bounding box center [473, 184] width 49 height 7
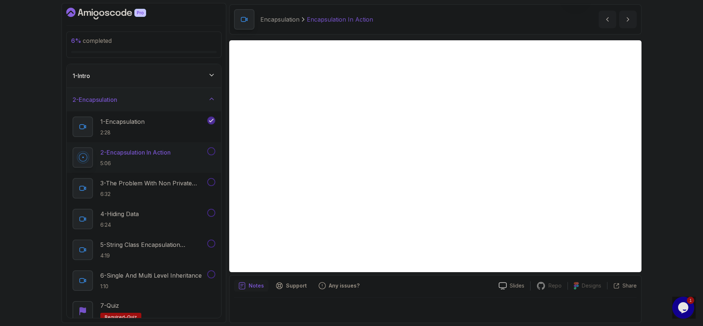
scroll to position [25, 0]
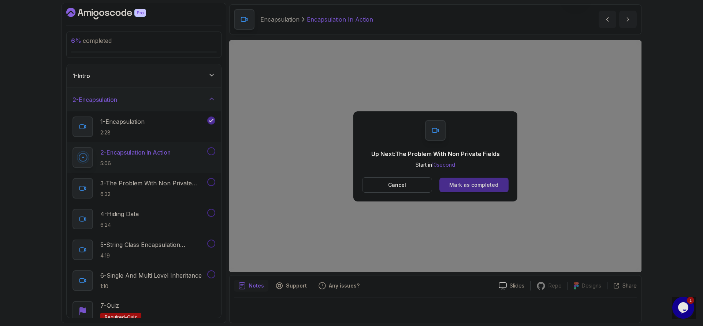
click at [479, 185] on div "Mark as completed" at bounding box center [473, 184] width 49 height 7
click at [481, 191] on button "Mark as completed" at bounding box center [473, 185] width 69 height 15
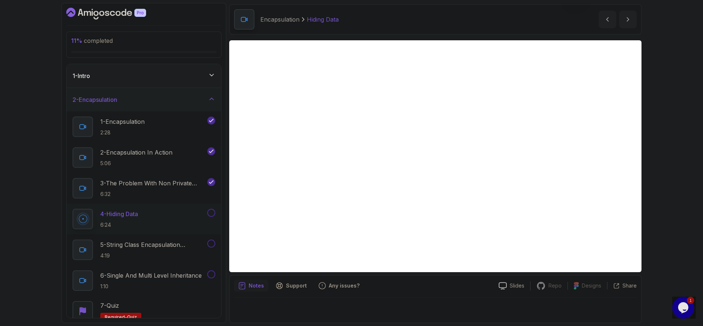
click at [689, 140] on div "11 % completed 1 - Intro 2 - Encapsulation 1 - Encapsulation 2:28 2 - Encapsula…" at bounding box center [351, 163] width 703 height 326
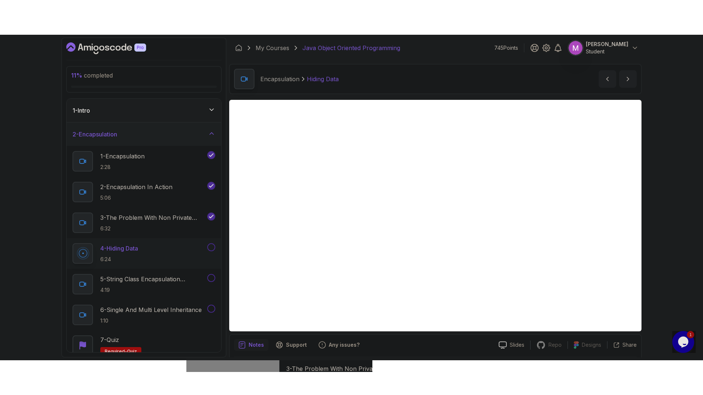
scroll to position [25, 0]
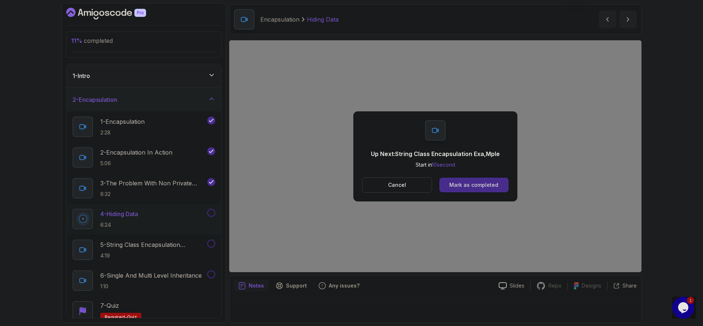
click at [488, 184] on div "Mark as completed" at bounding box center [473, 184] width 49 height 7
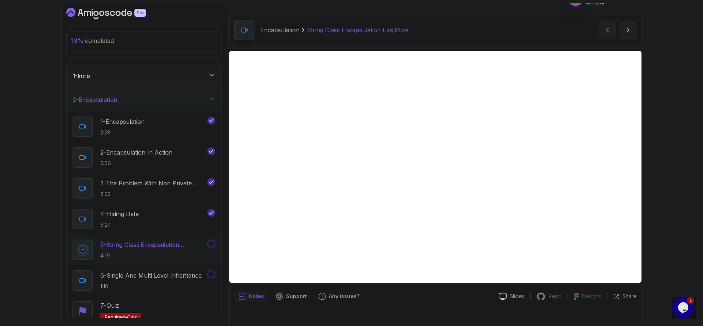
scroll to position [25, 0]
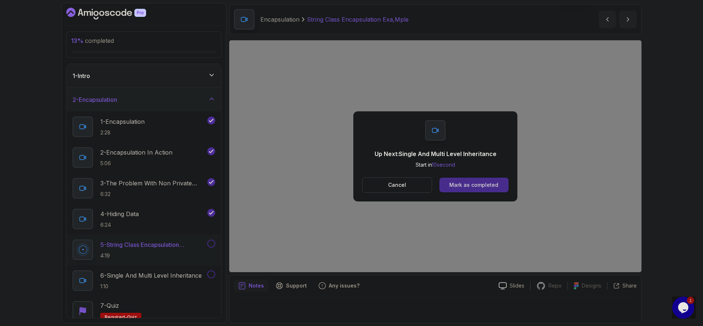
click at [489, 184] on div "Mark as completed" at bounding box center [473, 184] width 49 height 7
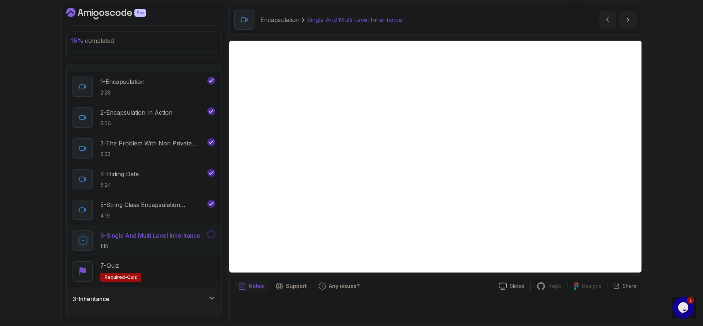
scroll to position [25, 0]
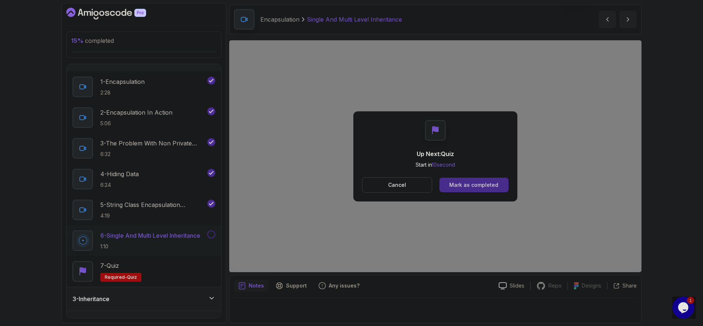
click at [477, 178] on button "Mark as completed" at bounding box center [473, 185] width 69 height 15
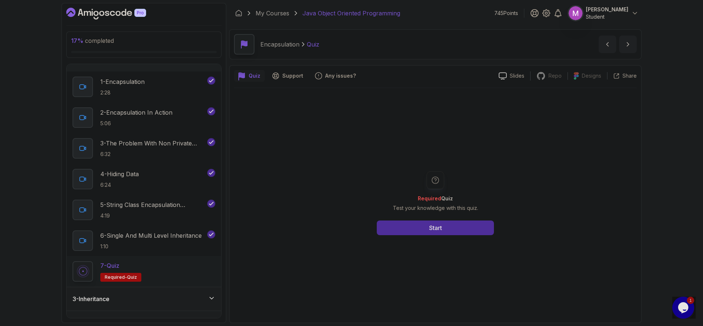
click at [463, 217] on div "Required Quiz Test your knowledge with this quiz. Start" at bounding box center [435, 203] width 141 height 64
click at [464, 222] on button "Start" at bounding box center [435, 227] width 117 height 15
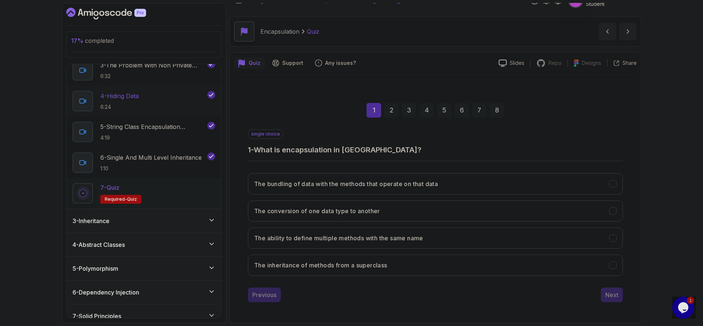
scroll to position [120, 0]
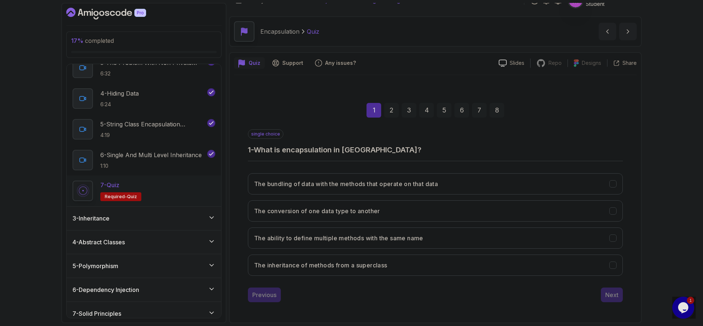
click at [203, 227] on div "3 - Inheritance" at bounding box center [144, 217] width 154 height 23
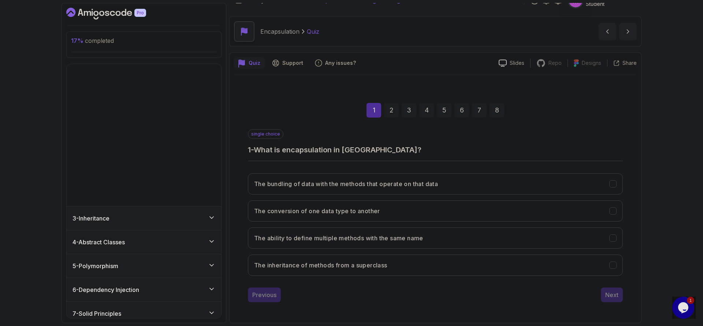
scroll to position [0, 0]
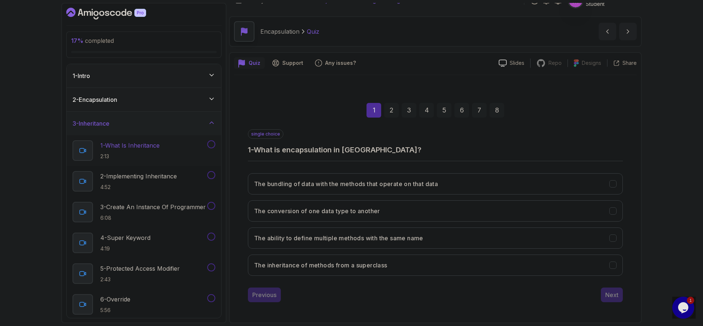
click at [178, 153] on div "1 - What Is Inheritance 2:13" at bounding box center [138, 150] width 133 height 20
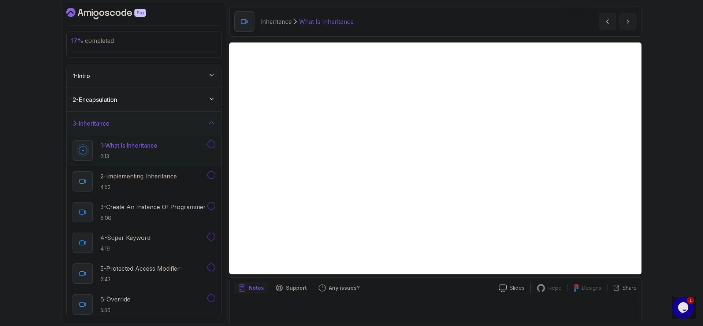
scroll to position [25, 0]
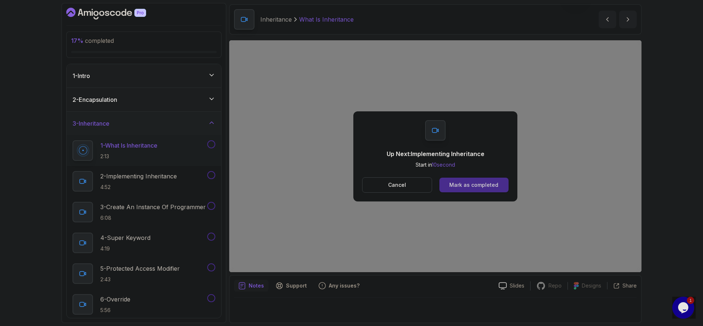
click at [497, 188] on div "Mark as completed" at bounding box center [473, 184] width 49 height 7
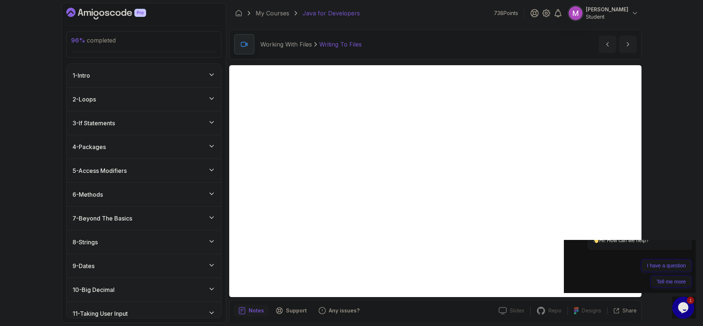
scroll to position [25, 0]
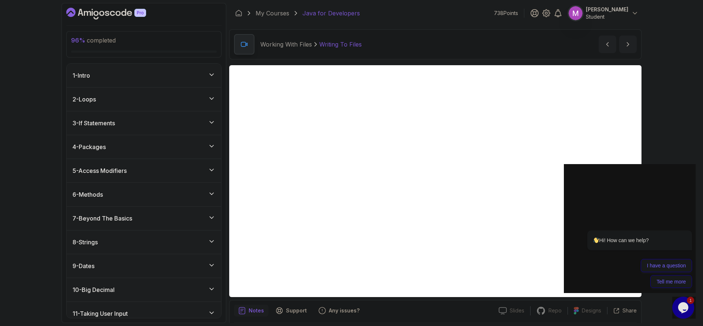
scroll to position [25, 0]
